Goal: Transaction & Acquisition: Purchase product/service

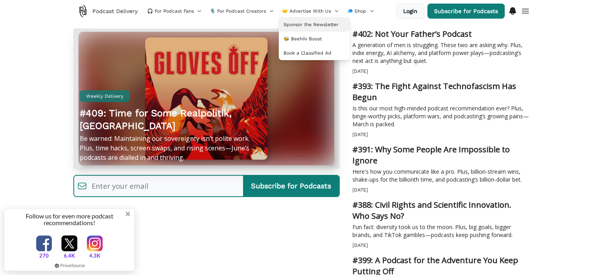
click at [298, 23] on span "Sponsor the Newsletter" at bounding box center [310, 24] width 55 height 6
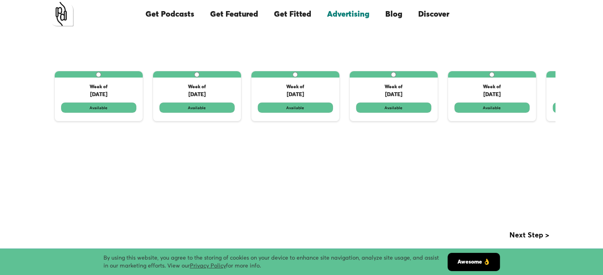
scroll to position [277, 0]
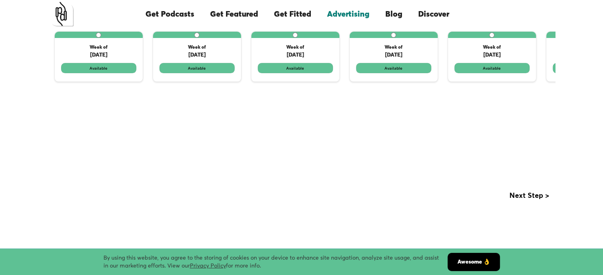
click at [292, 69] on label "1 of 3" at bounding box center [295, 57] width 88 height 50
click at [292, 38] on input "1 of 3" at bounding box center [294, 34] width 5 height 5
radio input "true"
click at [289, 46] on label "1 of 3" at bounding box center [295, 57] width 88 height 50
click at [292, 38] on input "1 of 3" at bounding box center [294, 34] width 5 height 5
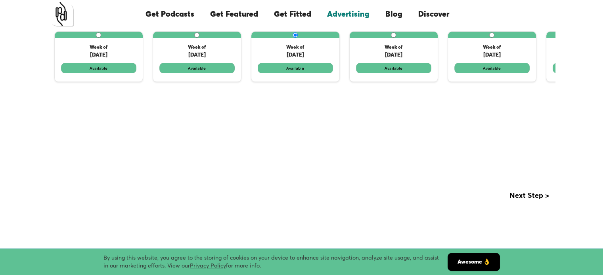
click at [517, 190] on div "Select Your Campaign Start Date Choose a start date that works for you. The dat…" at bounding box center [301, 66] width 507 height 294
click at [523, 197] on div "Next Step >" at bounding box center [529, 196] width 40 height 8
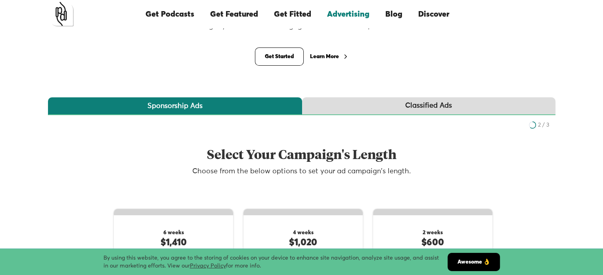
scroll to position [79, 0]
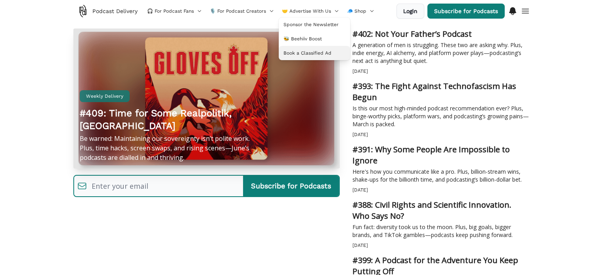
click at [311, 50] on span "Book a Classified Ad" at bounding box center [307, 53] width 48 height 6
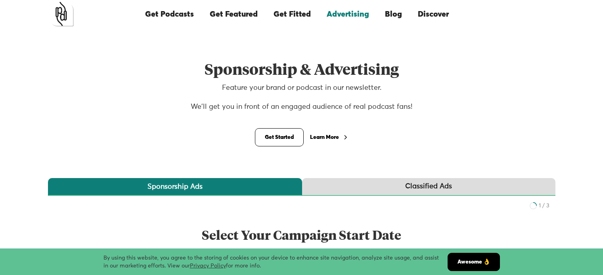
scroll to position [178, 0]
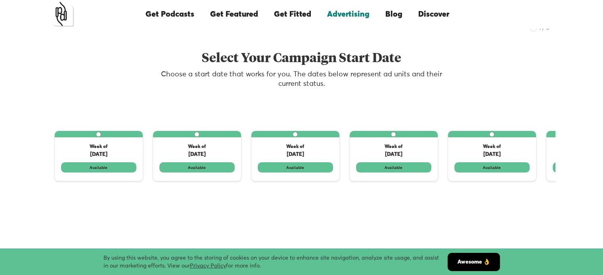
click at [294, 136] on input "1 of 3" at bounding box center [294, 134] width 5 height 5
radio input "true"
click at [294, 168] on label "1 of 3" at bounding box center [295, 156] width 88 height 50
click at [294, 137] on input "1 of 3" at bounding box center [294, 134] width 5 height 5
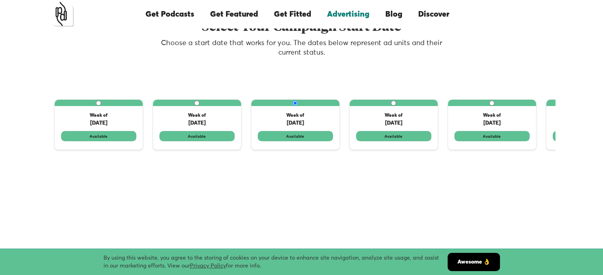
scroll to position [257, 0]
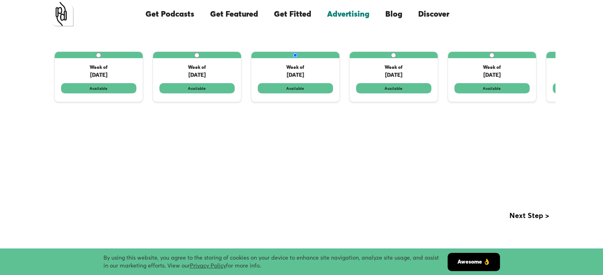
click at [513, 216] on div "Next Step >" at bounding box center [529, 216] width 40 height 8
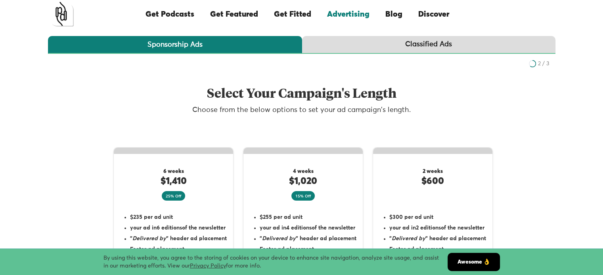
scroll to position [138, 0]
